Goal: Task Accomplishment & Management: Use online tool/utility

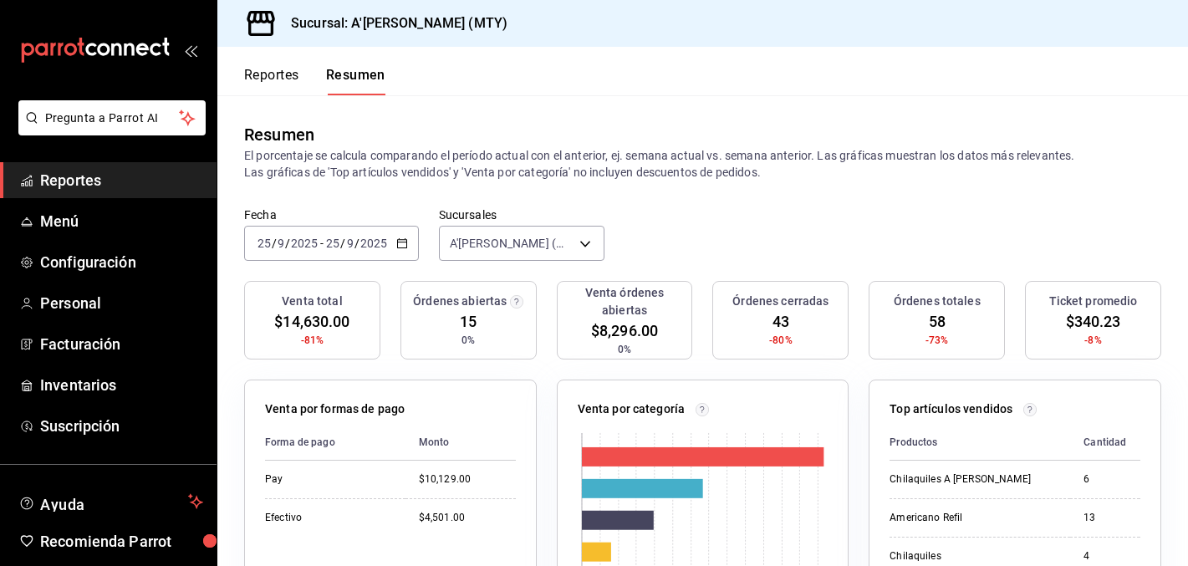
click at [76, 181] on span "Reportes" at bounding box center [121, 180] width 163 height 23
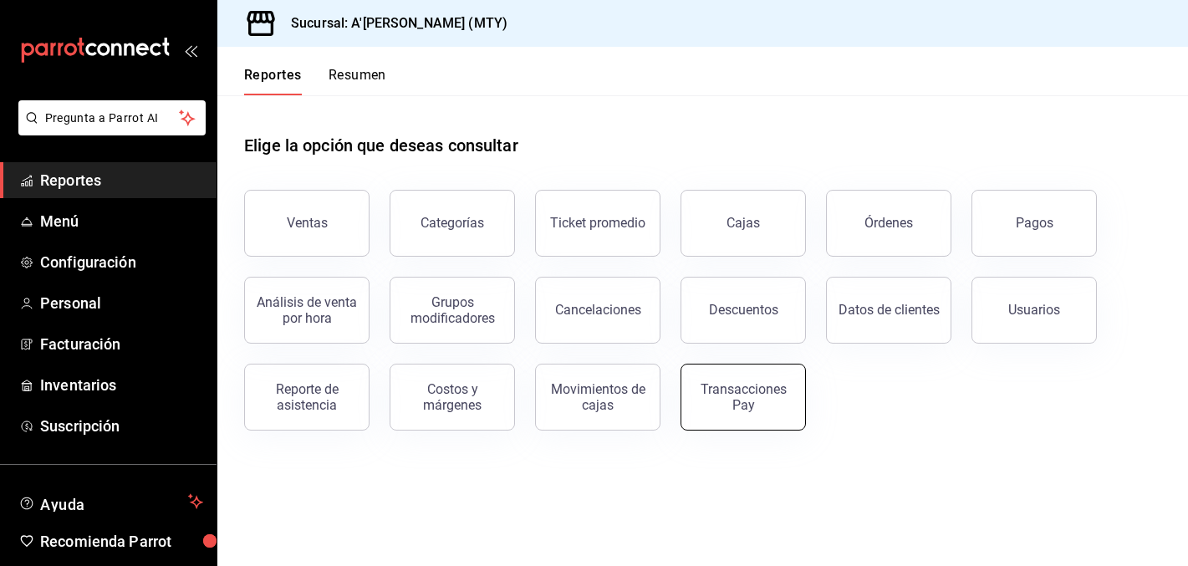
click at [787, 407] on div "Transacciones Pay" at bounding box center [743, 397] width 104 height 32
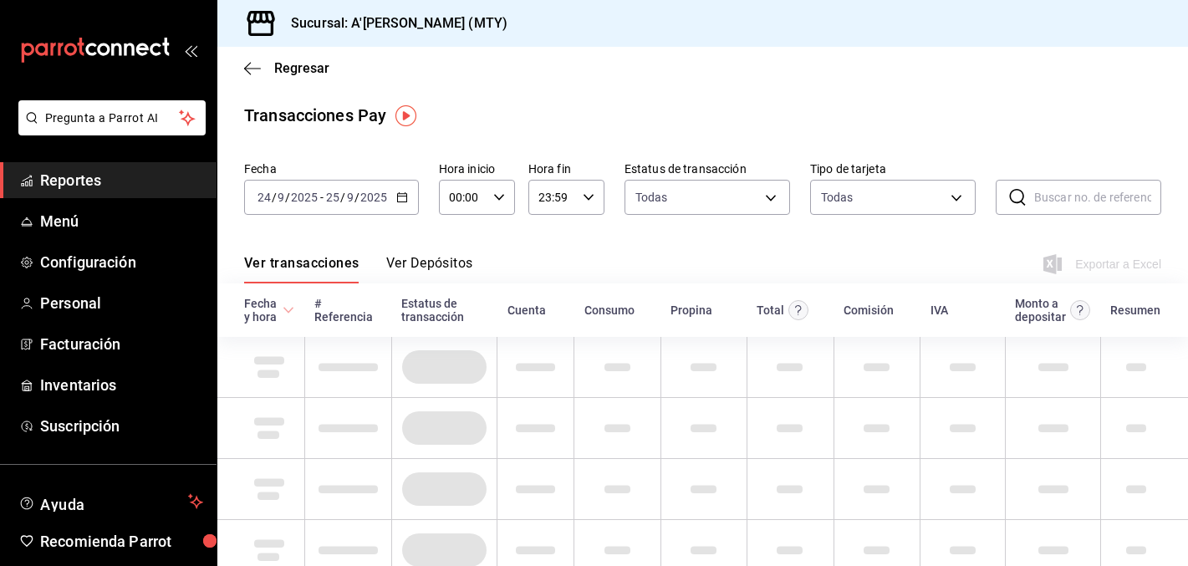
click at [402, 193] on \(Stroke\) "button" at bounding box center [402, 197] width 10 height 9
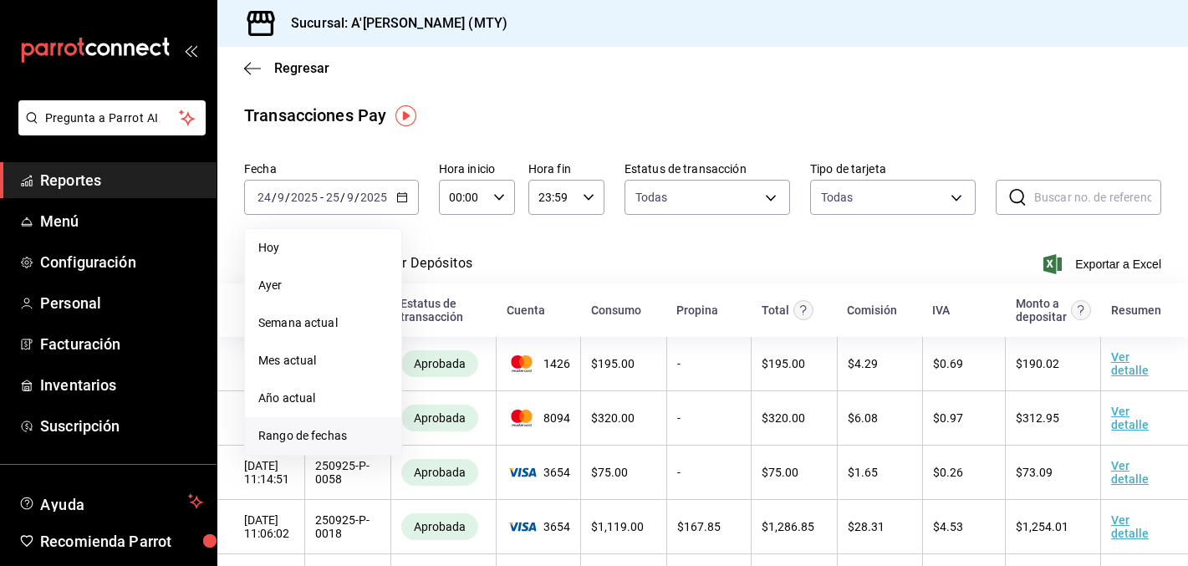
click at [349, 436] on span "Rango de fechas" at bounding box center [323, 436] width 130 height 18
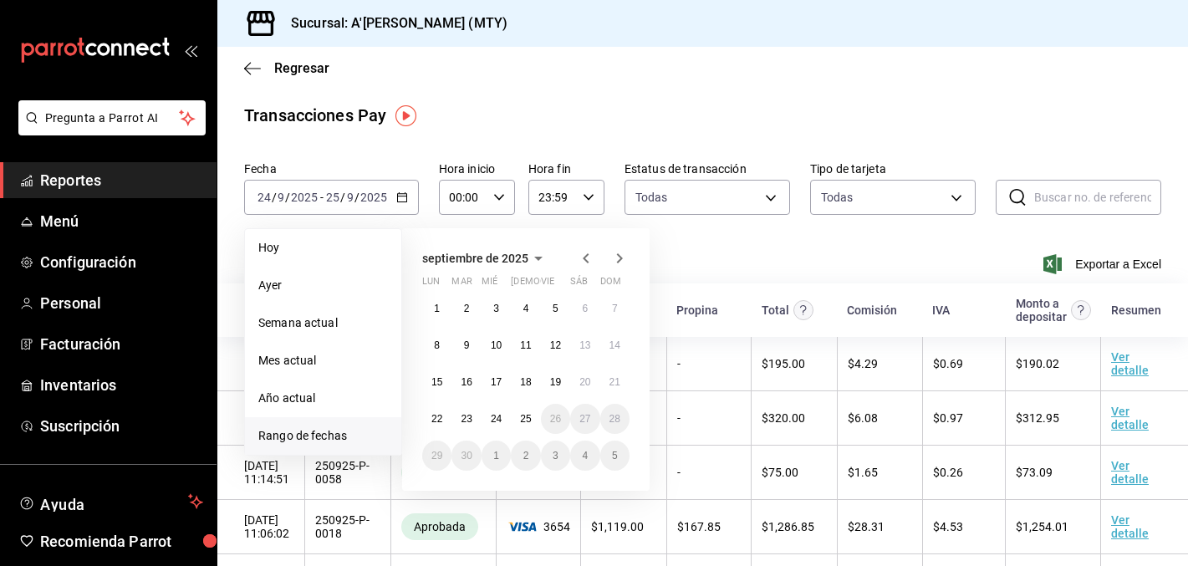
click at [579, 262] on icon "button" at bounding box center [586, 258] width 20 height 20
click at [466, 317] on button "2" at bounding box center [465, 308] width 29 height 30
click at [599, 266] on div at bounding box center [603, 258] width 54 height 20
click at [586, 263] on icon "button" at bounding box center [586, 258] width 20 height 20
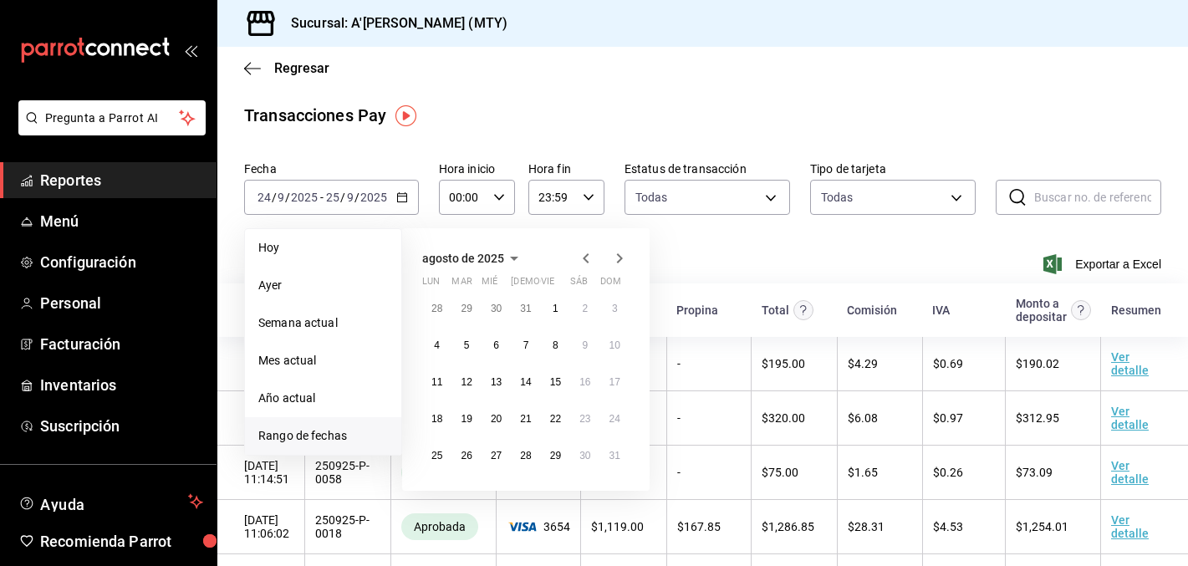
click at [586, 263] on icon "button" at bounding box center [586, 258] width 20 height 20
click at [466, 314] on button "1" at bounding box center [465, 315] width 29 height 30
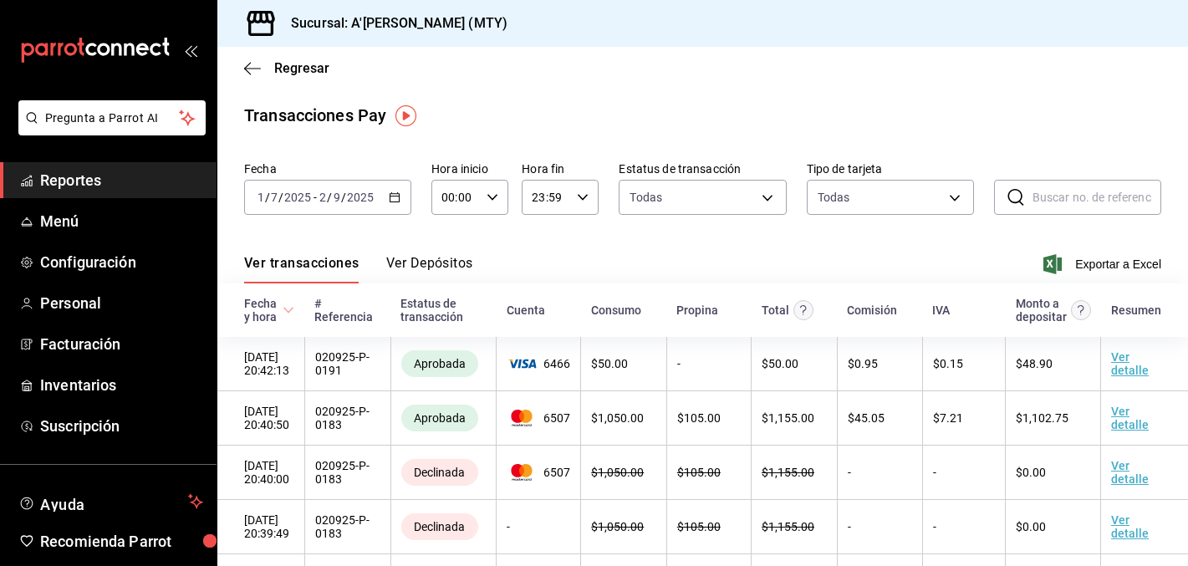
click at [400, 190] on div "[DATE] [DATE] - [DATE] [DATE]" at bounding box center [327, 197] width 167 height 35
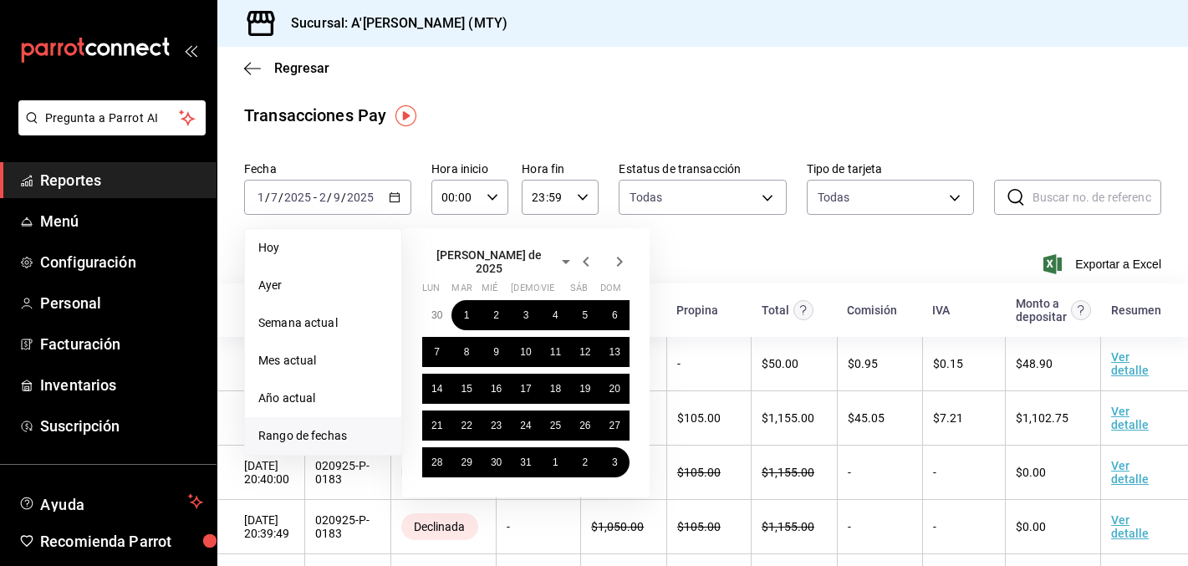
click at [581, 262] on icon "button" at bounding box center [586, 262] width 20 height 20
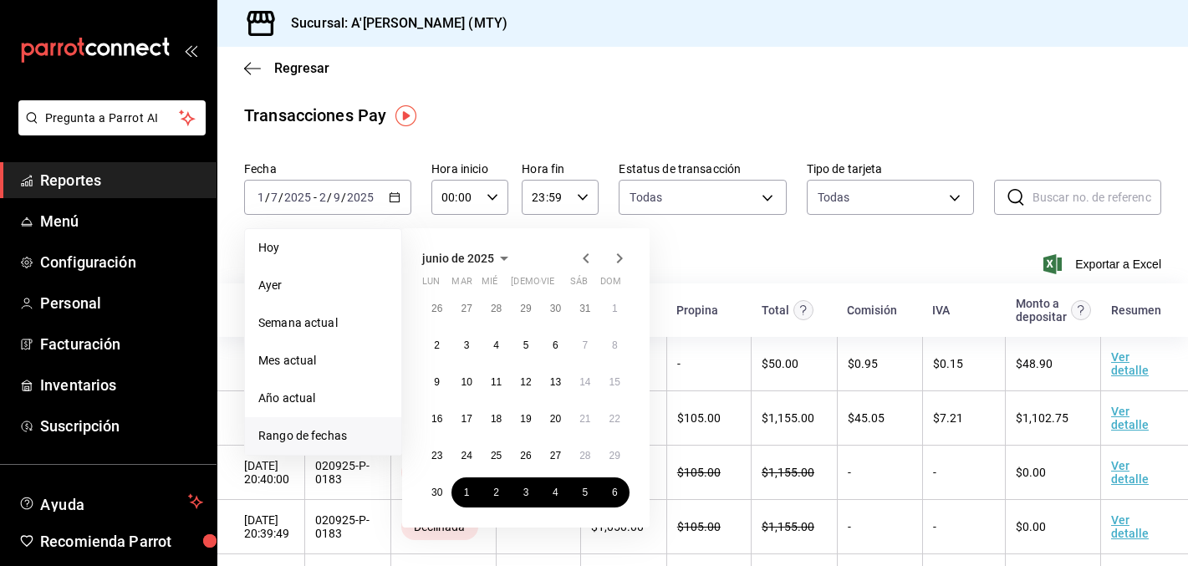
click at [619, 259] on icon "button" at bounding box center [620, 258] width 6 height 10
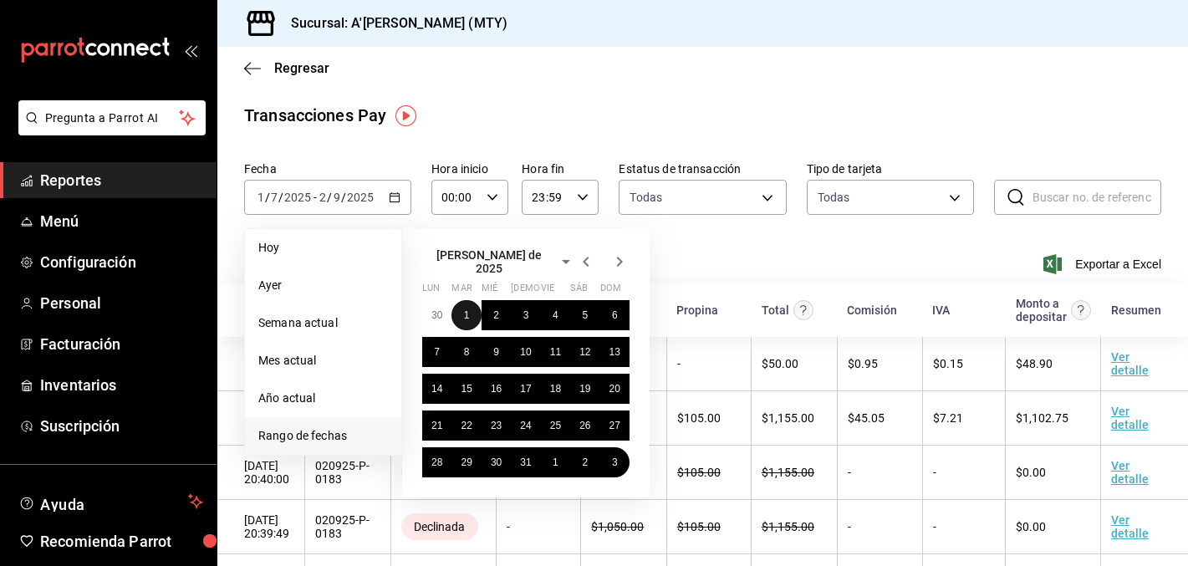
click at [466, 309] on abbr "1" at bounding box center [467, 315] width 6 height 12
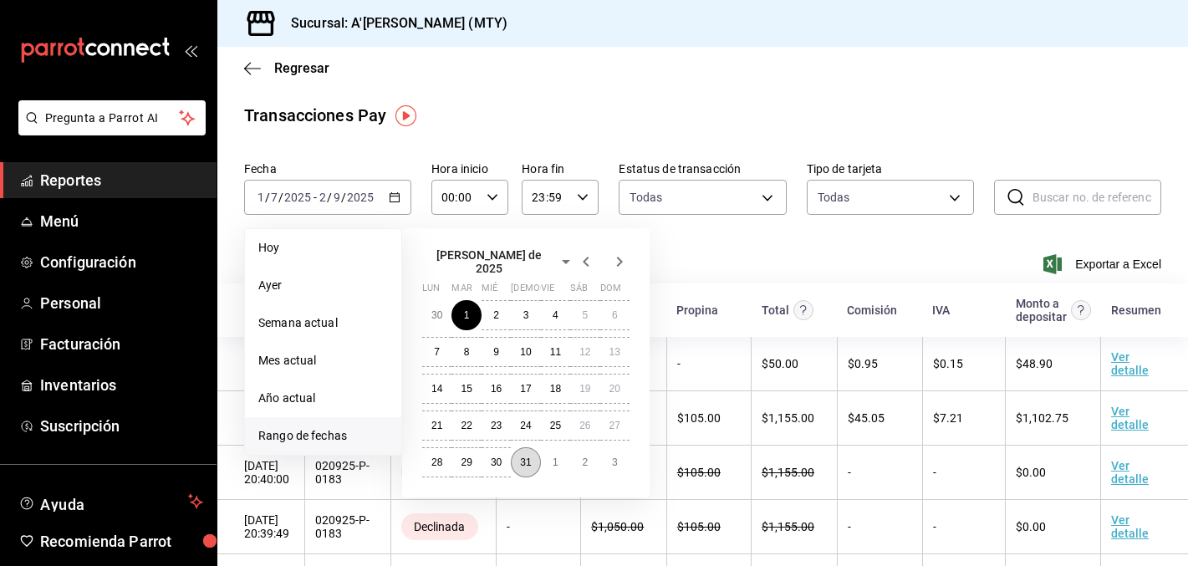
click at [523, 456] on abbr "31" at bounding box center [525, 462] width 11 height 12
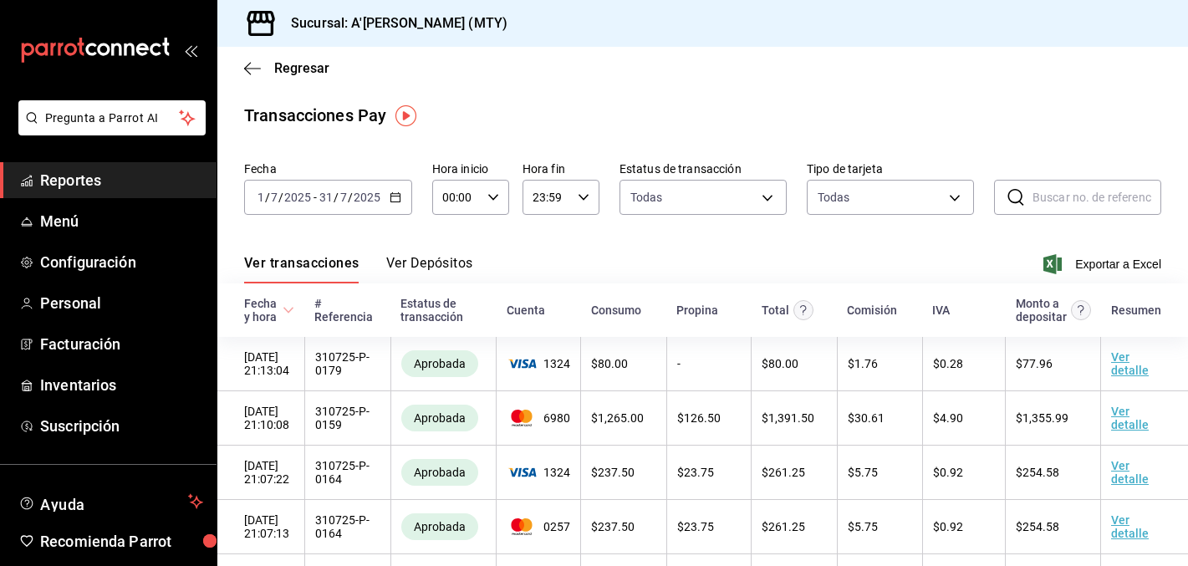
click at [757, 257] on div "Ver transacciones Ver Depósitos Exportar a Excel" at bounding box center [702, 259] width 917 height 48
click at [1108, 265] on span "Exportar a Excel" at bounding box center [1104, 264] width 115 height 20
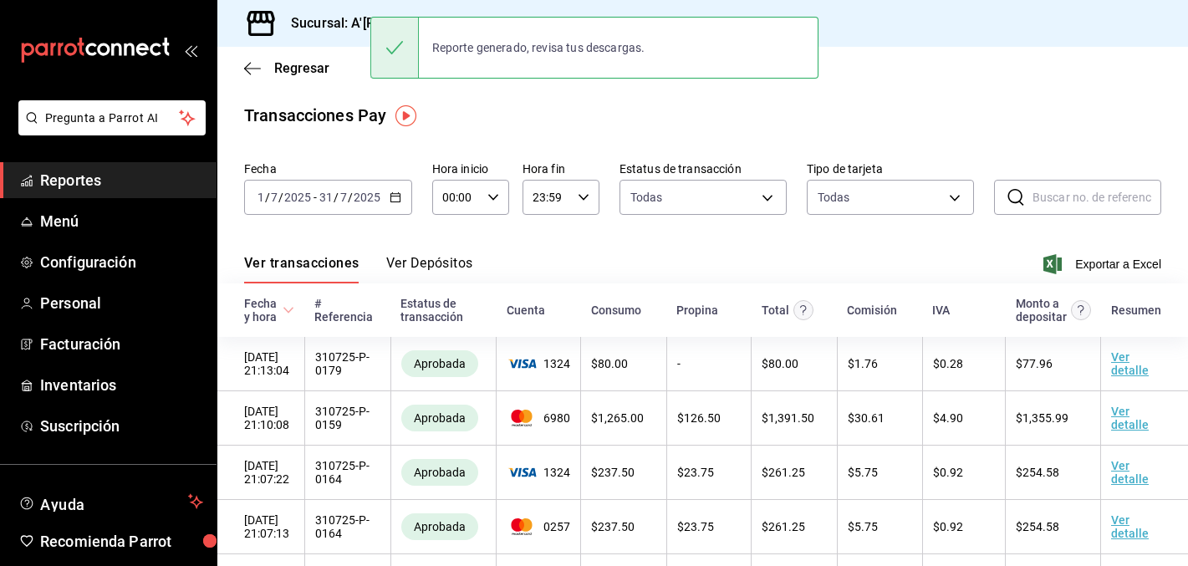
click at [548, 115] on div "Transacciones Pay" at bounding box center [702, 115] width 917 height 25
click at [402, 203] on div "[DATE] [DATE] - [DATE] [DATE]" at bounding box center [328, 197] width 168 height 35
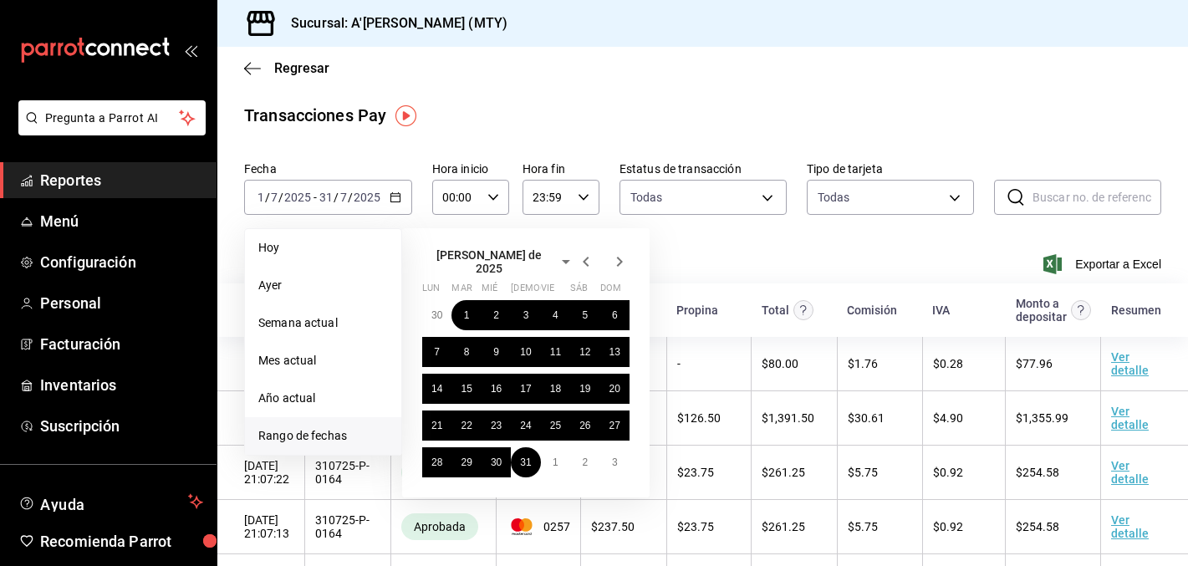
click at [616, 264] on icon "button" at bounding box center [619, 262] width 20 height 20
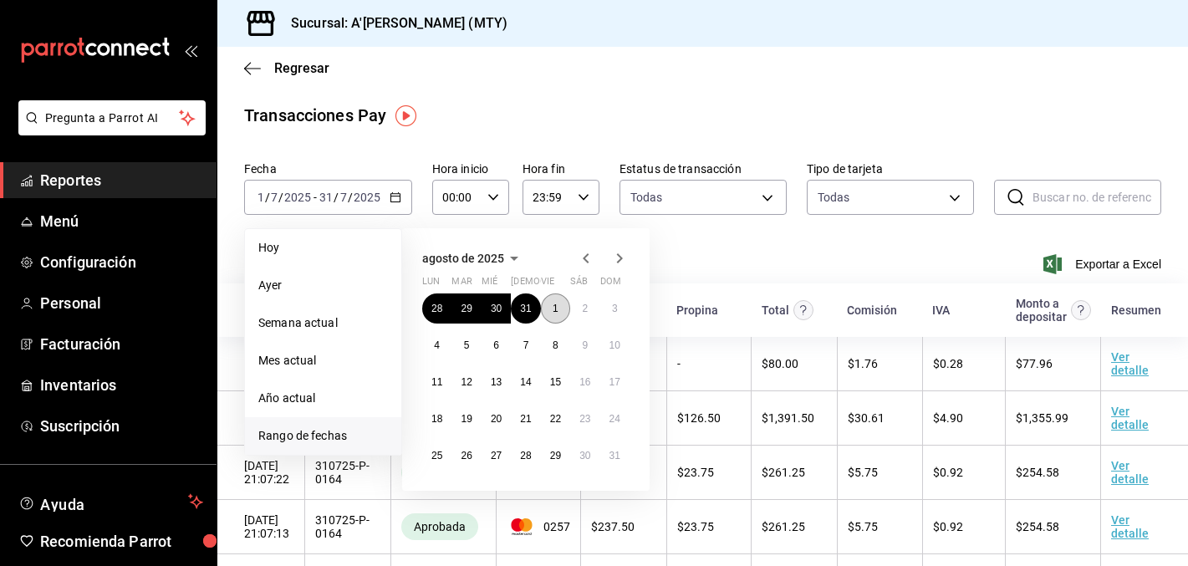
click at [554, 308] on abbr "1" at bounding box center [556, 309] width 6 height 12
click at [624, 458] on button "31" at bounding box center [614, 456] width 29 height 30
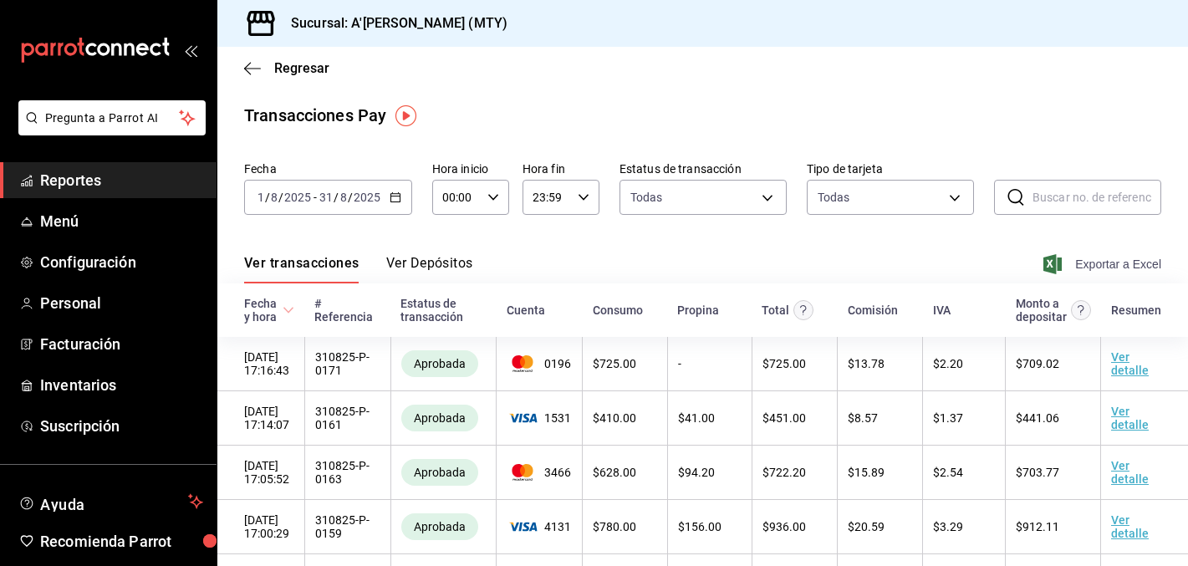
click at [1137, 268] on span "Exportar a Excel" at bounding box center [1104, 264] width 115 height 20
click at [525, 116] on div "Transacciones Pay" at bounding box center [702, 115] width 917 height 25
click at [394, 203] on div "[DATE] [DATE] - [DATE] [DATE]" at bounding box center [328, 197] width 168 height 35
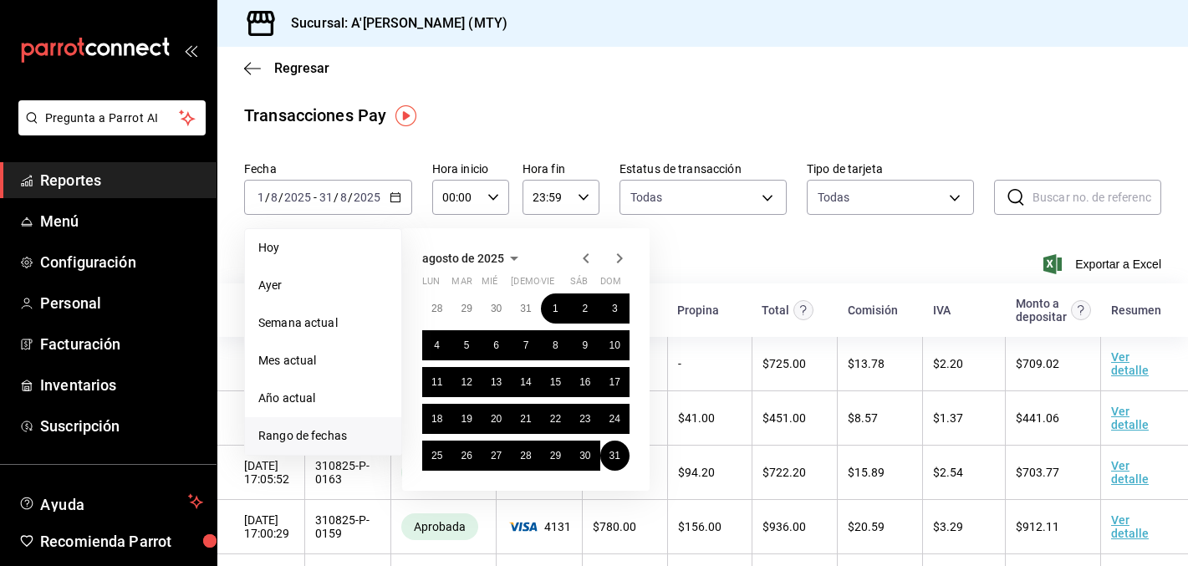
click at [626, 259] on icon "button" at bounding box center [619, 258] width 20 height 20
